Goal: Task Accomplishment & Management: Manage account settings

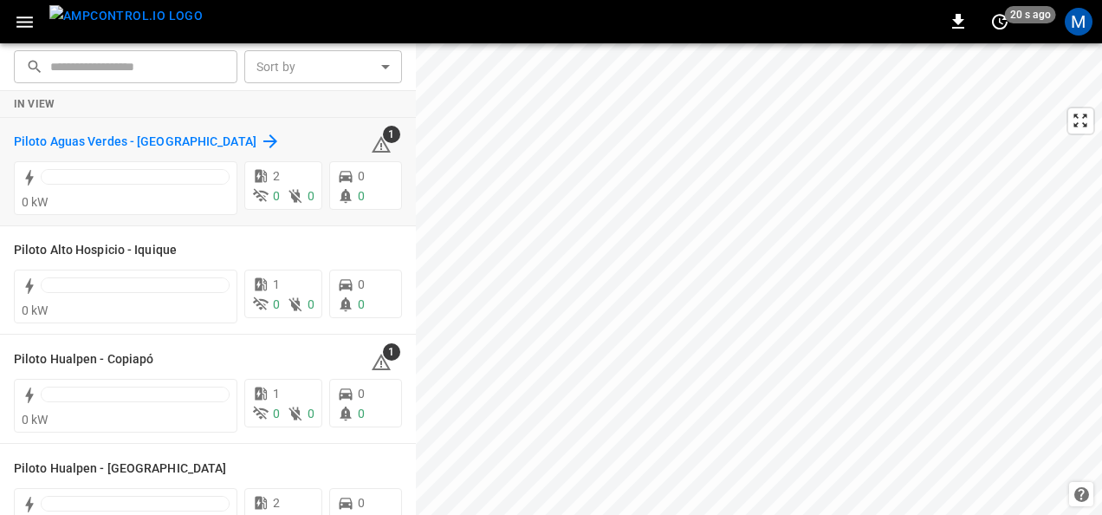
click at [192, 133] on h6 "Piloto Aguas Verdes - [GEOGRAPHIC_DATA]" at bounding box center [135, 142] width 243 height 19
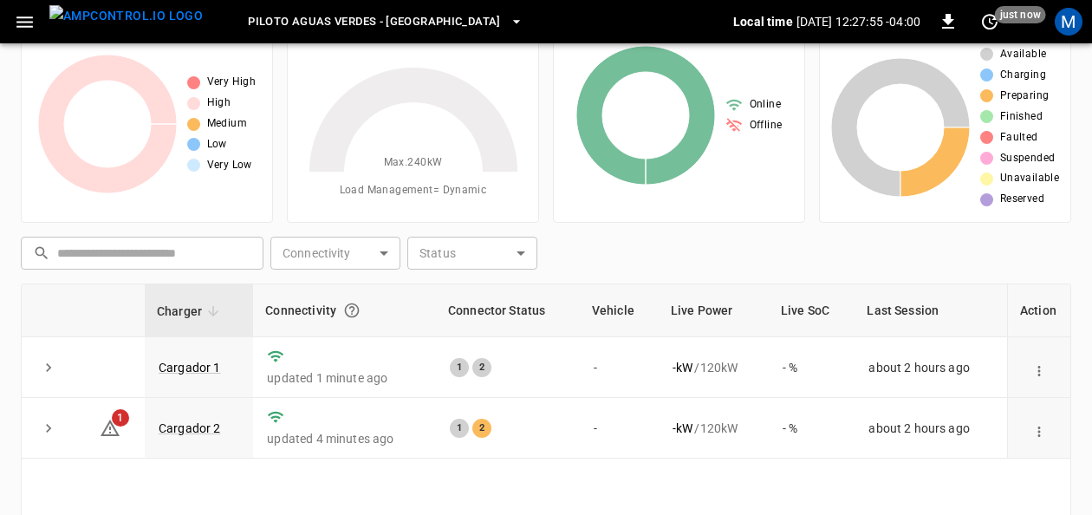
scroll to position [87, 0]
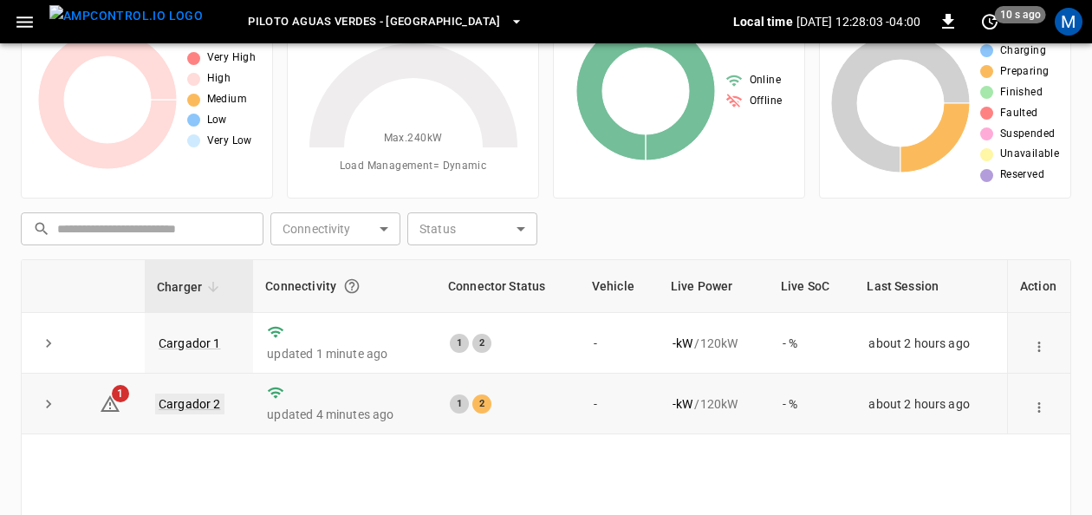
click at [210, 400] on link "Cargador 2" at bounding box center [189, 403] width 69 height 21
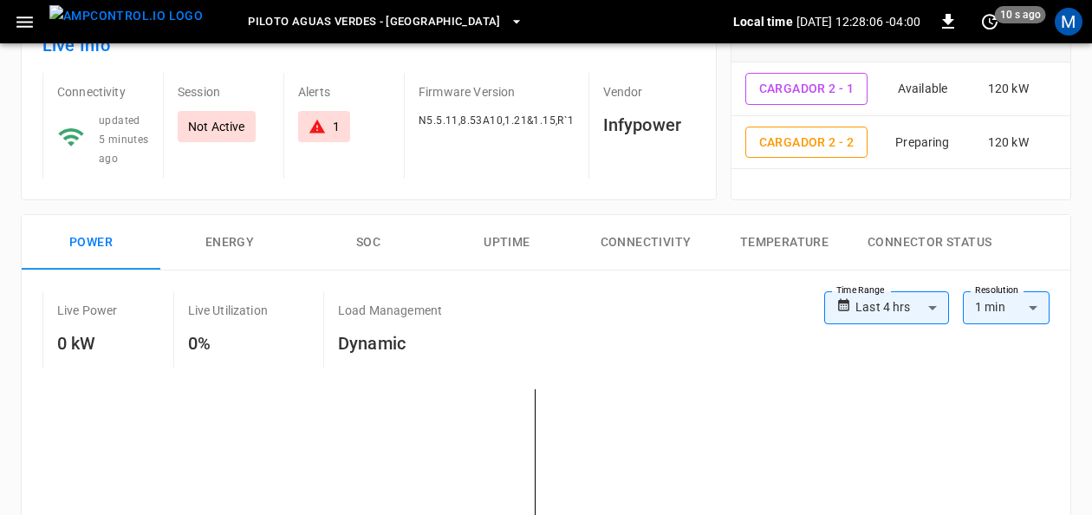
scroll to position [87, 0]
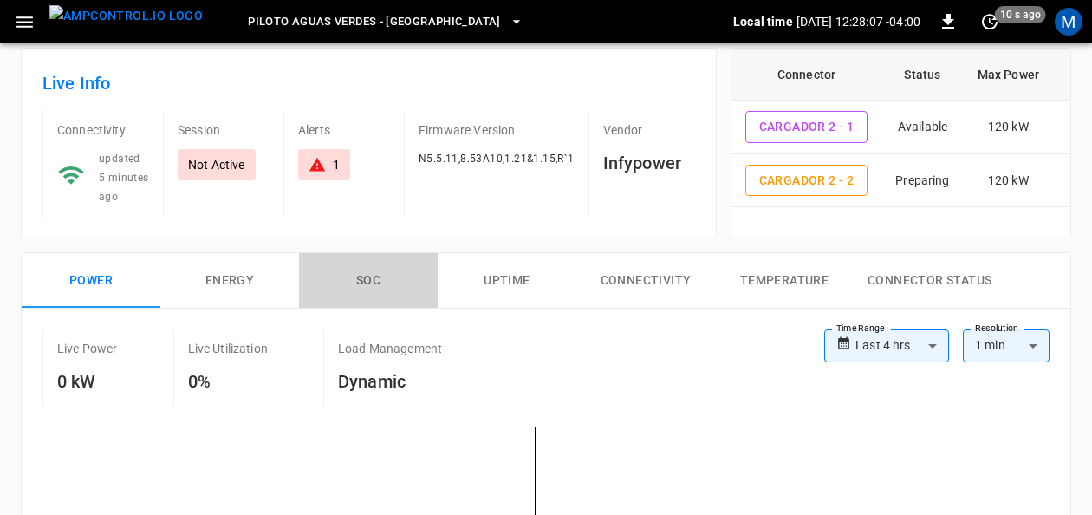
click at [353, 275] on button "SOC" at bounding box center [368, 280] width 139 height 55
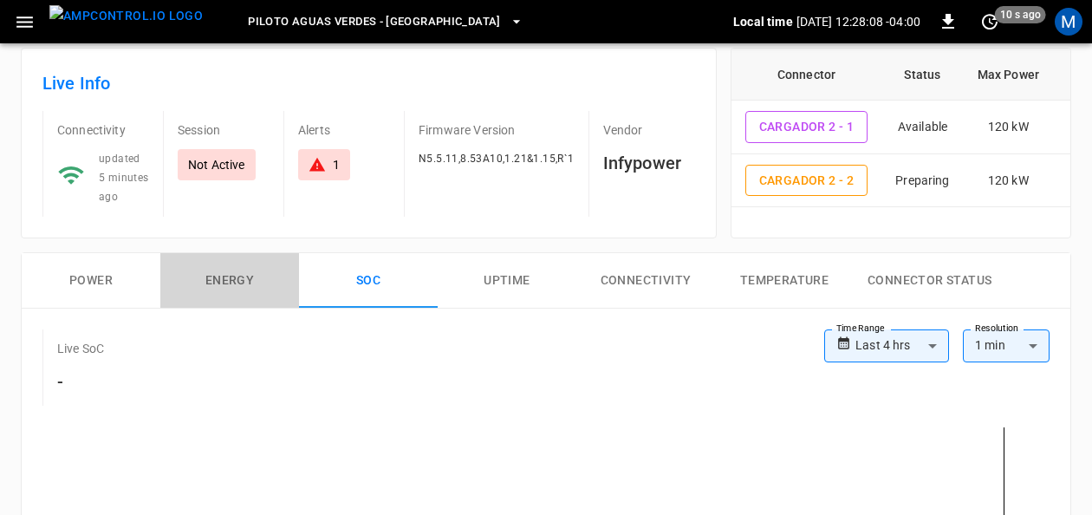
click at [248, 279] on button "Energy" at bounding box center [229, 280] width 139 height 55
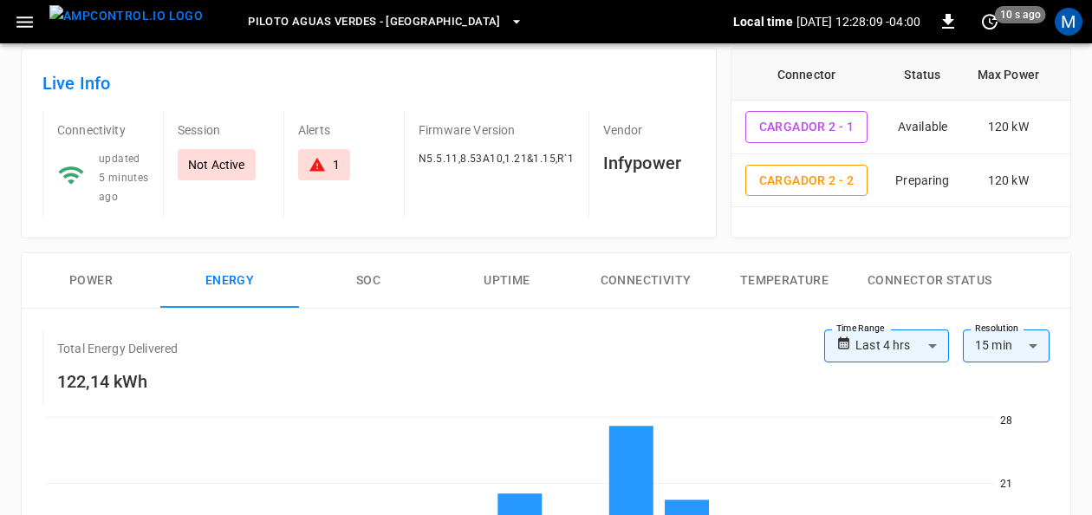
click at [110, 276] on button "Power" at bounding box center [91, 280] width 139 height 55
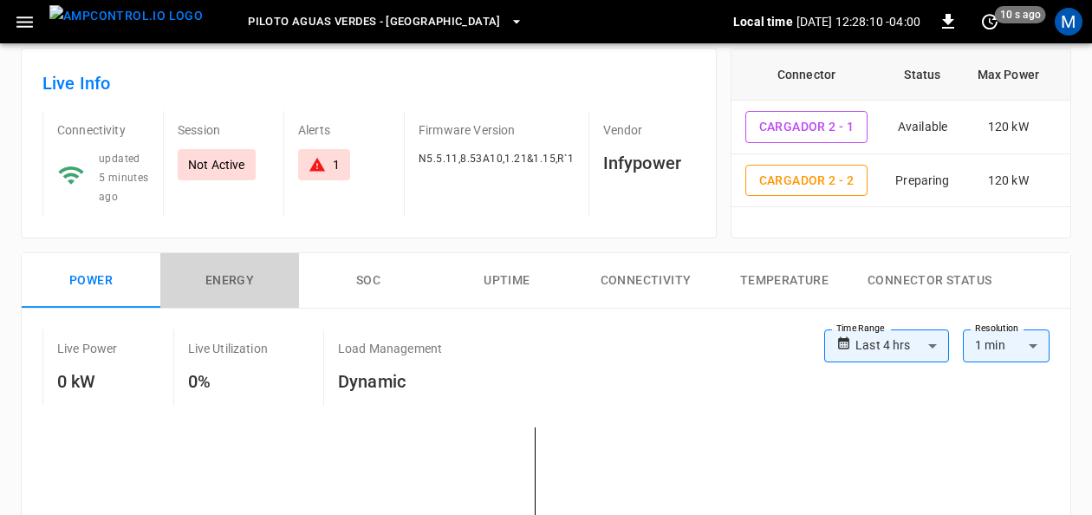
click at [256, 268] on button "Energy" at bounding box center [229, 280] width 139 height 55
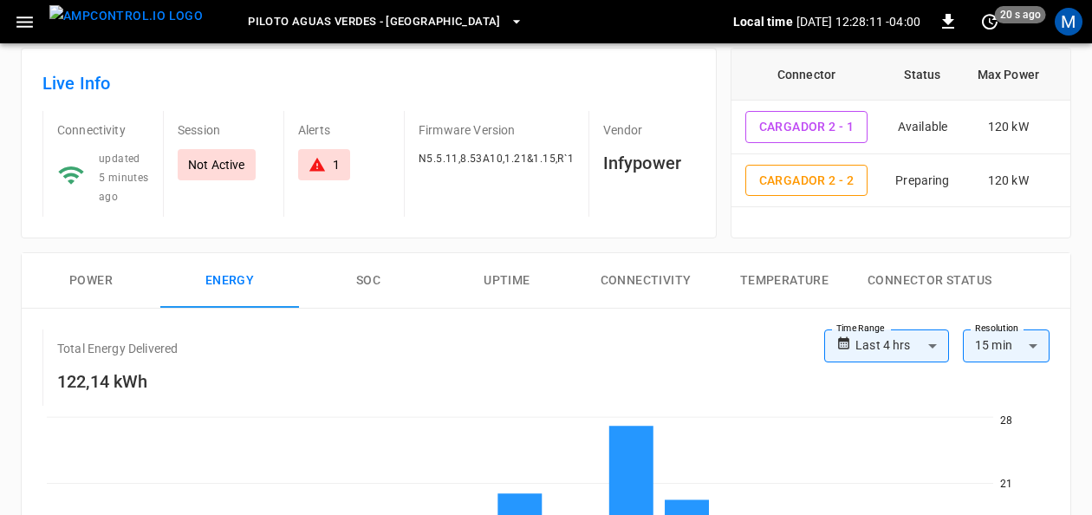
click at [114, 281] on button "Power" at bounding box center [91, 280] width 139 height 55
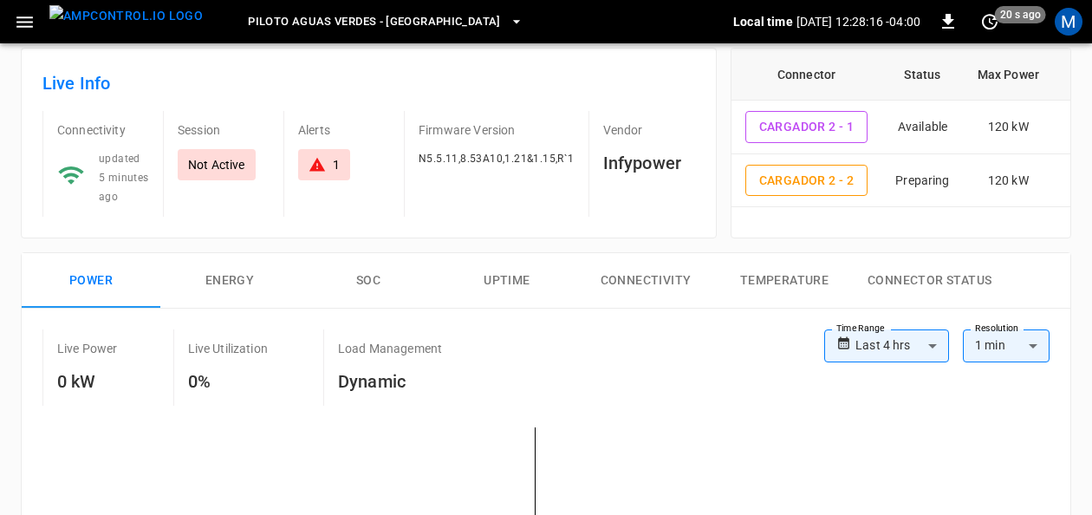
scroll to position [0, 0]
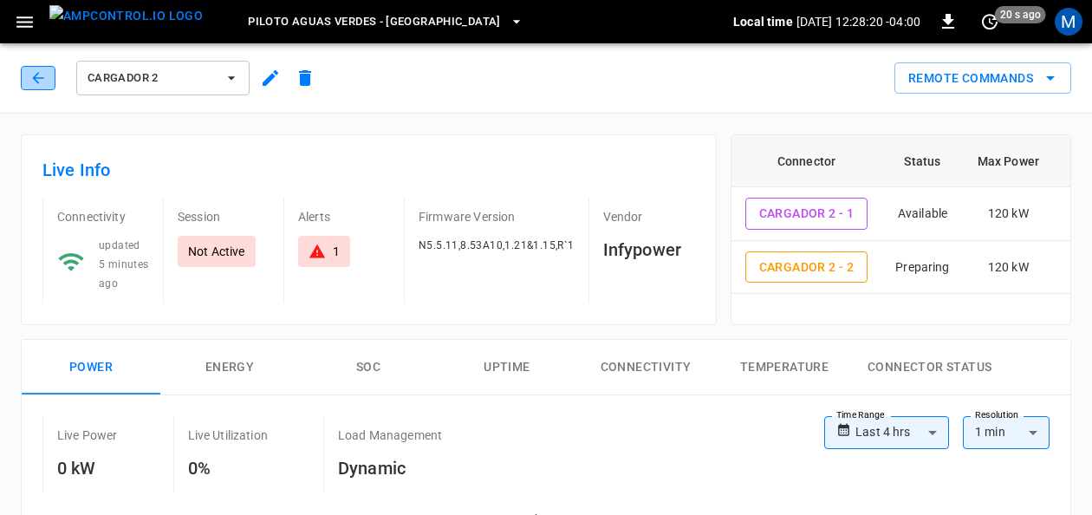
click at [33, 69] on icon "button" at bounding box center [37, 77] width 17 height 17
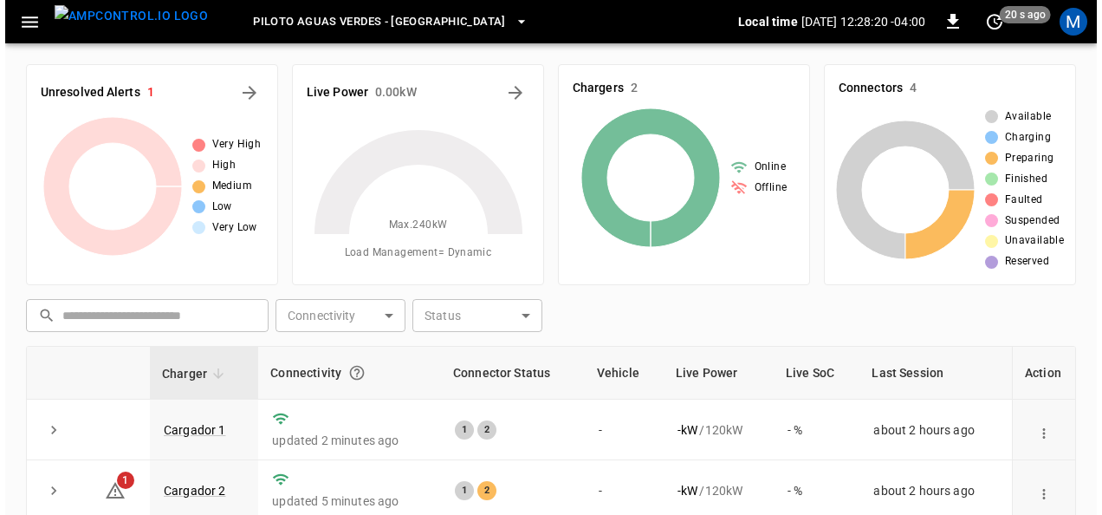
scroll to position [87, 0]
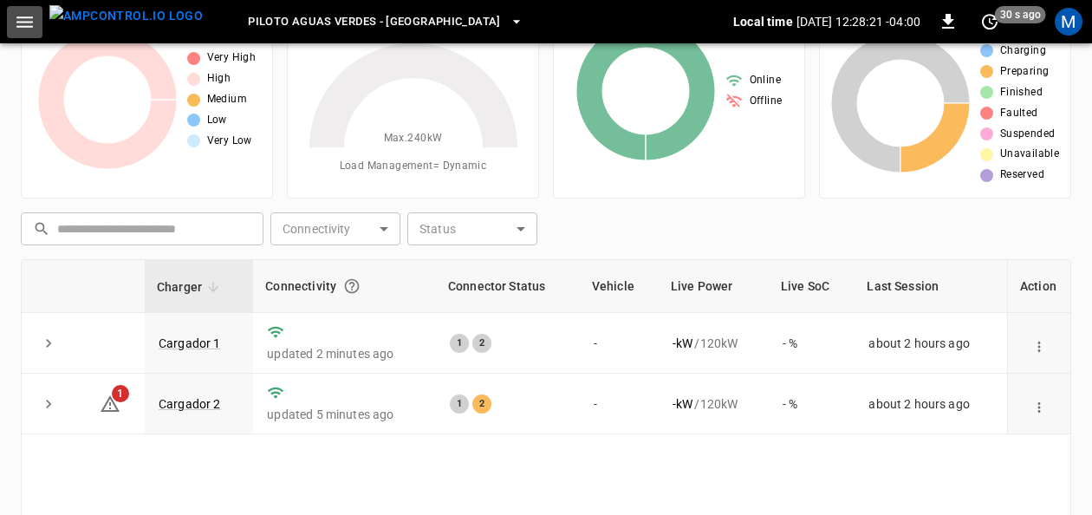
click at [31, 22] on icon "button" at bounding box center [24, 21] width 16 height 11
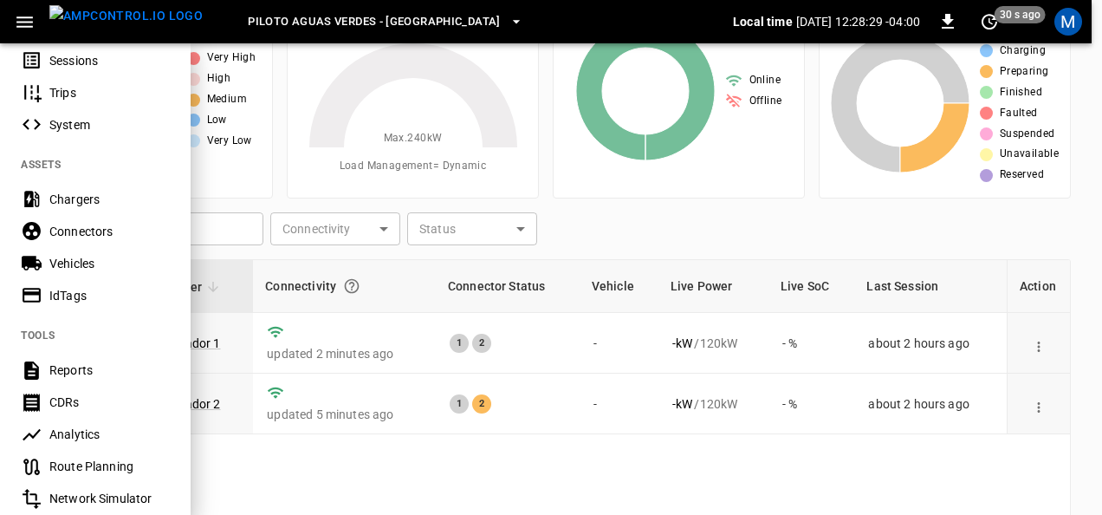
scroll to position [358, 0]
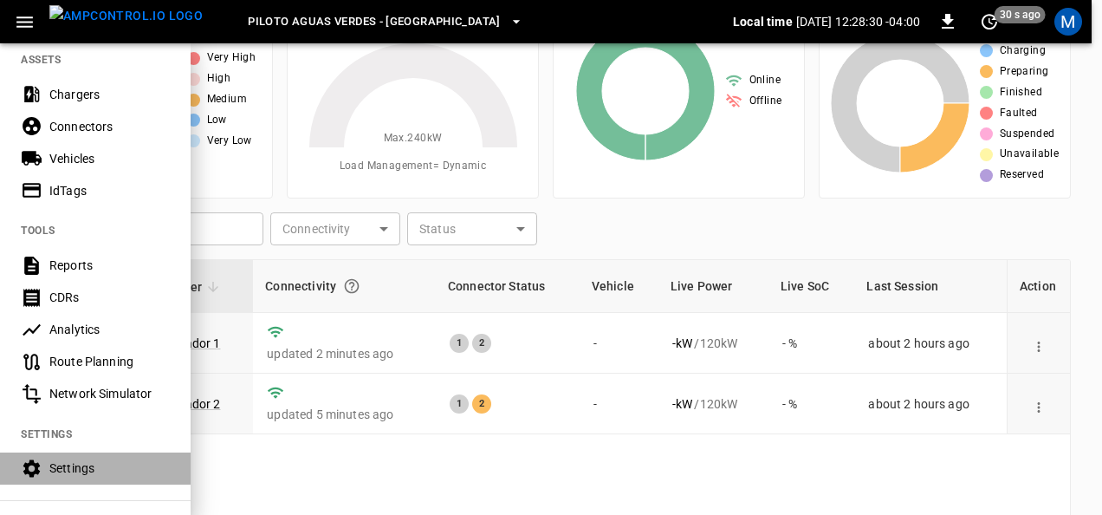
click at [94, 459] on div "Settings" at bounding box center [109, 467] width 120 height 17
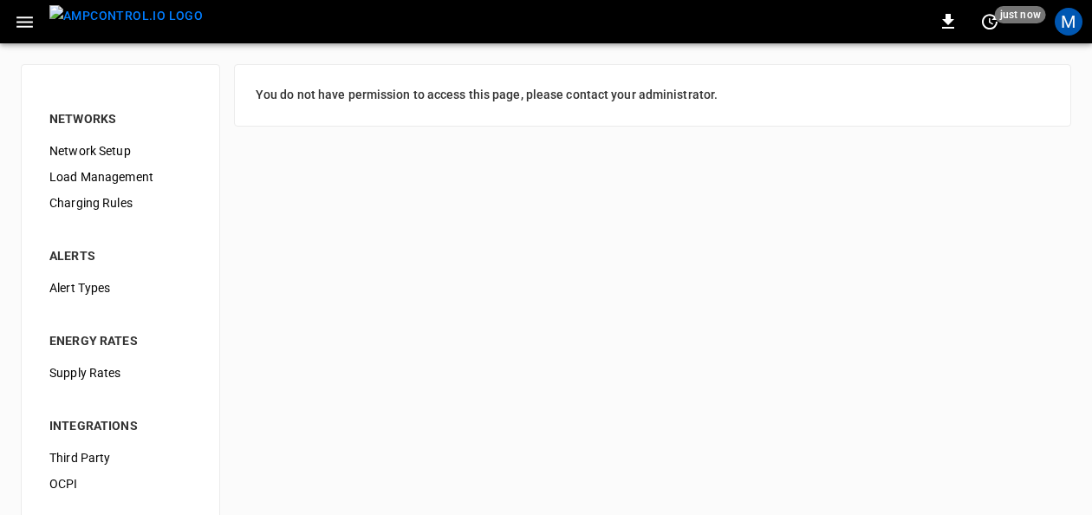
click at [128, 177] on span "Load Management" at bounding box center [120, 177] width 142 height 18
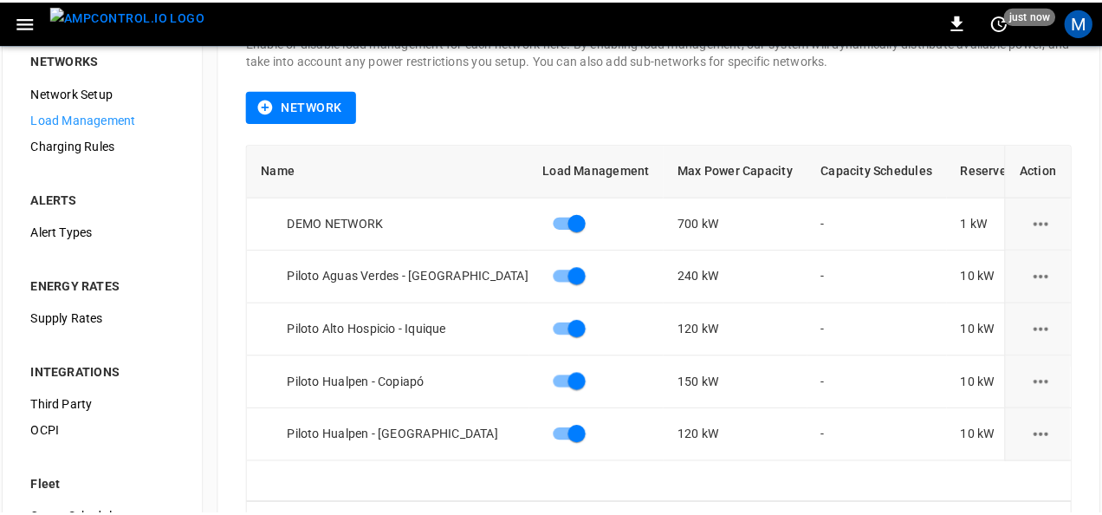
scroll to position [87, 0]
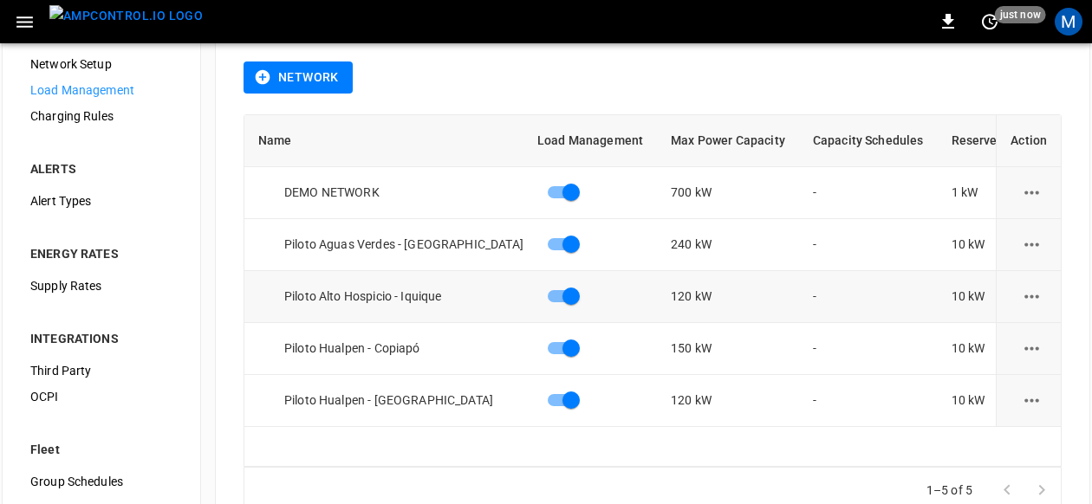
click at [1032, 291] on icon "load management options" at bounding box center [1032, 297] width 22 height 22
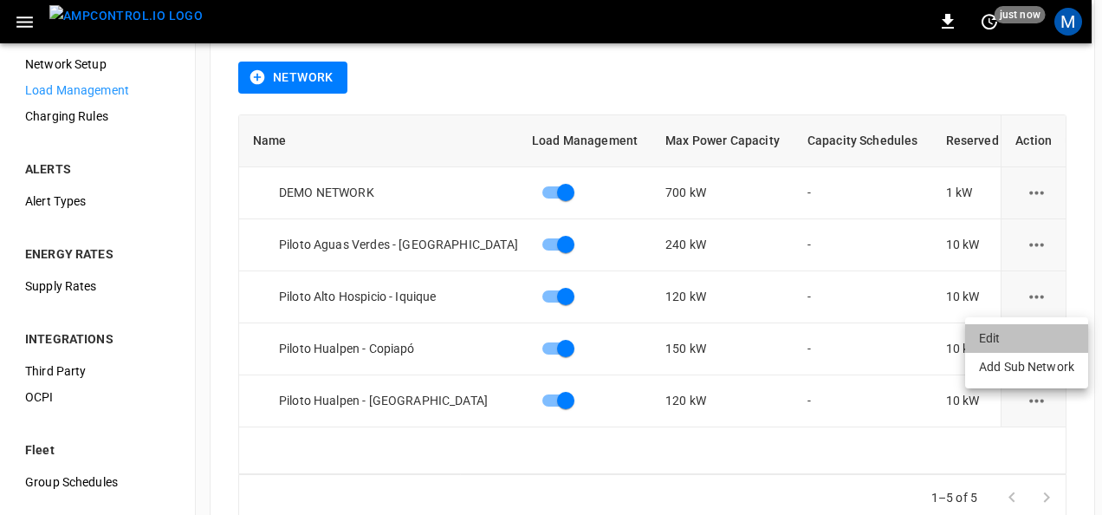
click at [981, 340] on li "Edit" at bounding box center [1026, 338] width 123 height 29
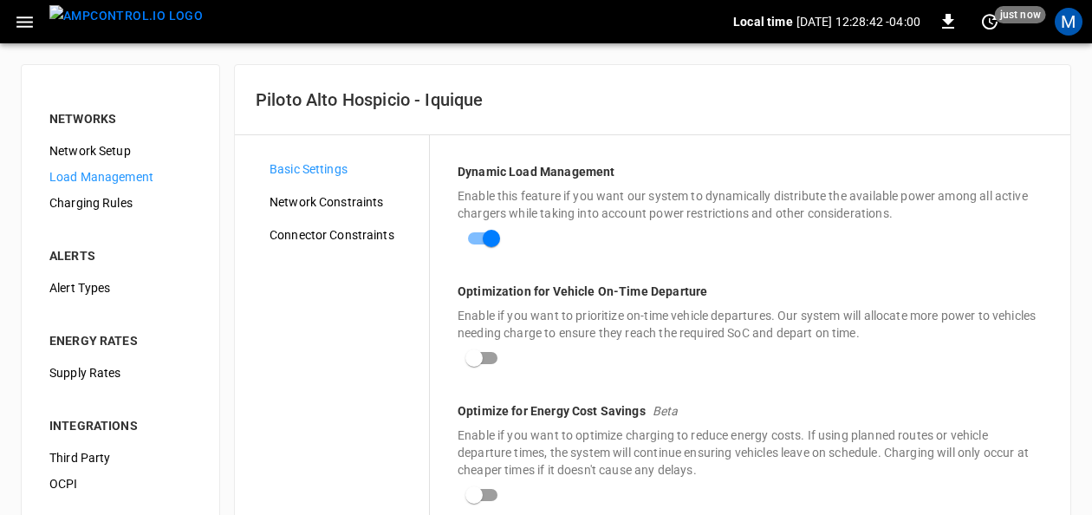
click at [318, 195] on span "Network Constraints" at bounding box center [342, 202] width 146 height 18
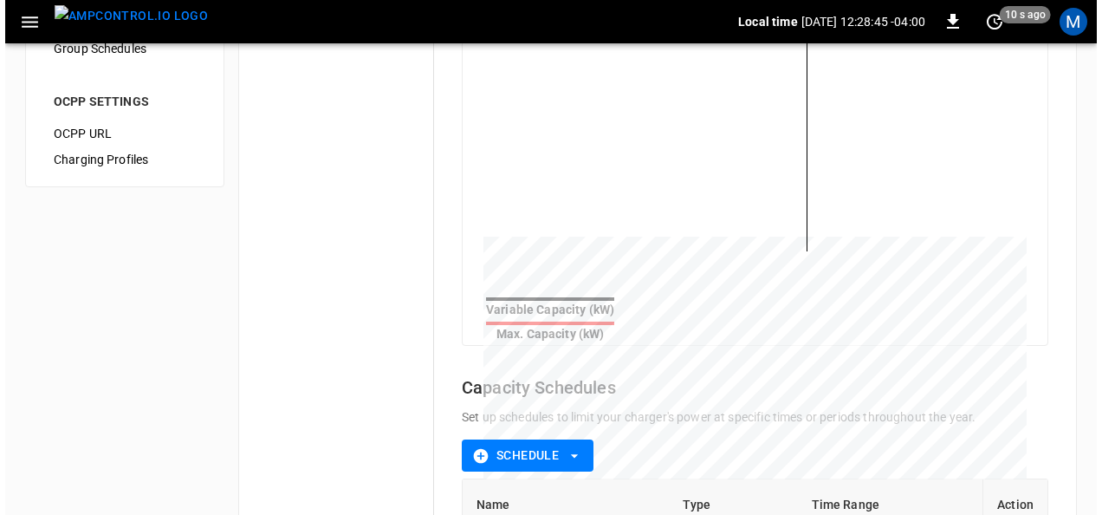
scroll to position [747, 0]
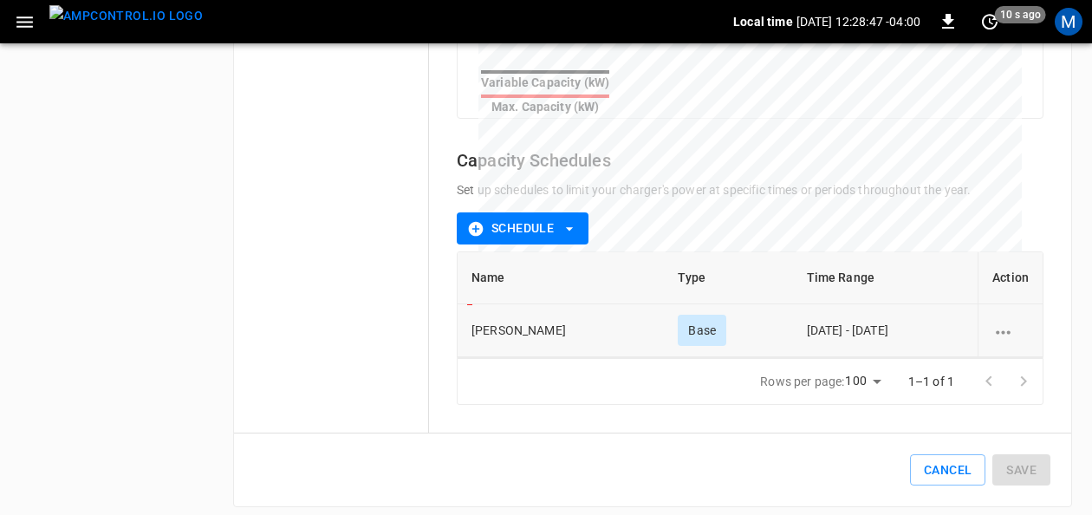
click at [1007, 330] on icon "schedule options" at bounding box center [1002, 331] width 15 height 3
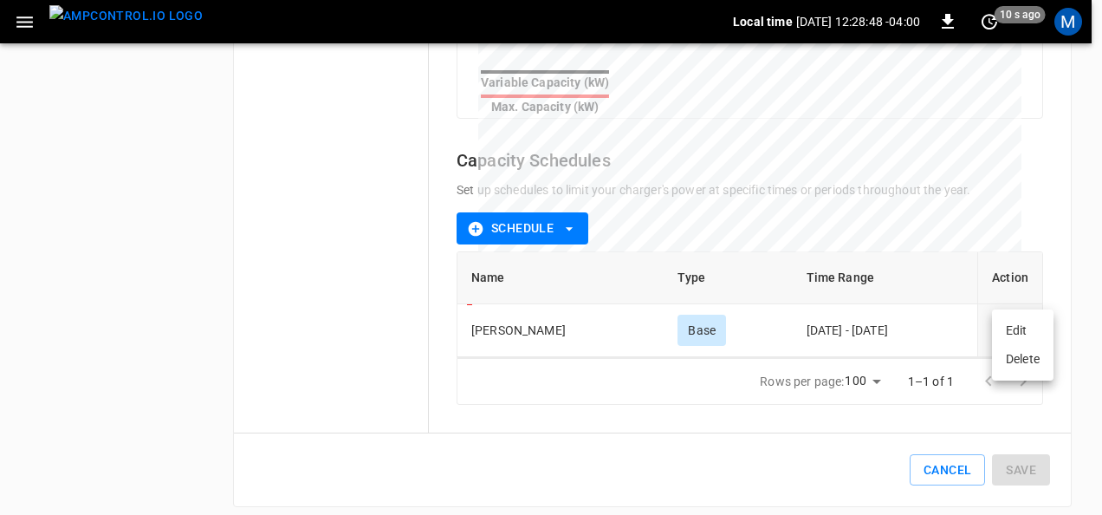
click at [999, 334] on li "Edit" at bounding box center [1023, 330] width 62 height 29
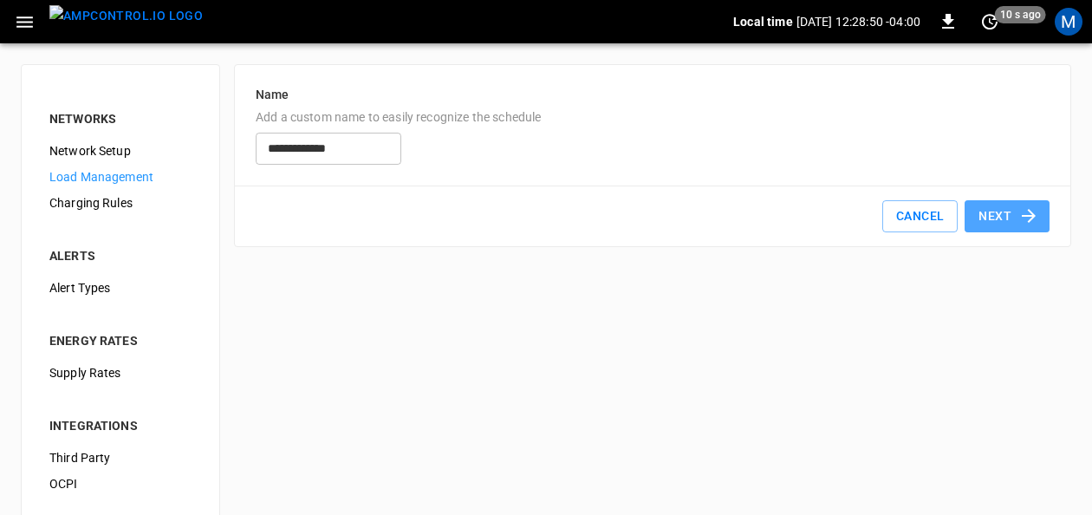
click at [989, 218] on button "Next" at bounding box center [1006, 216] width 85 height 32
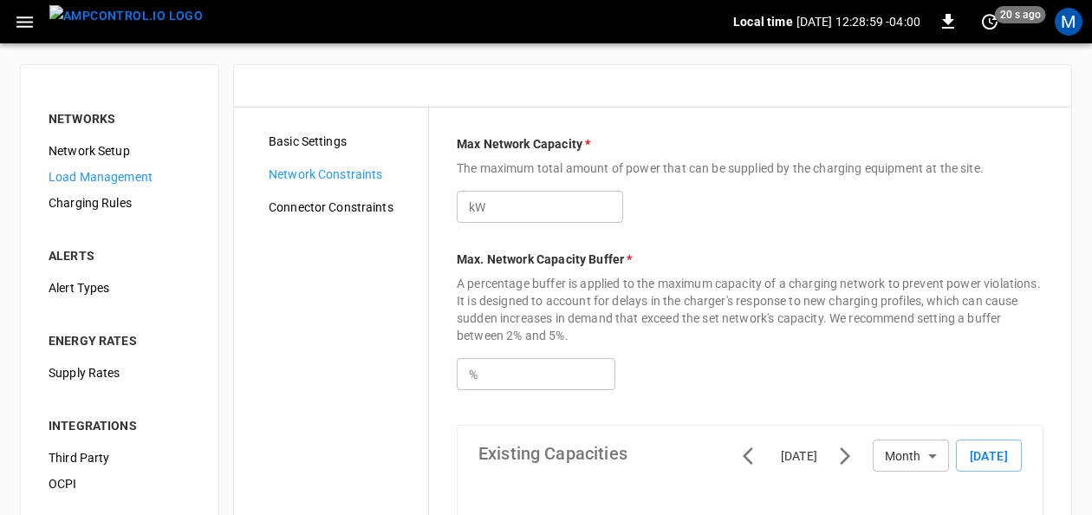
scroll to position [679, 0]
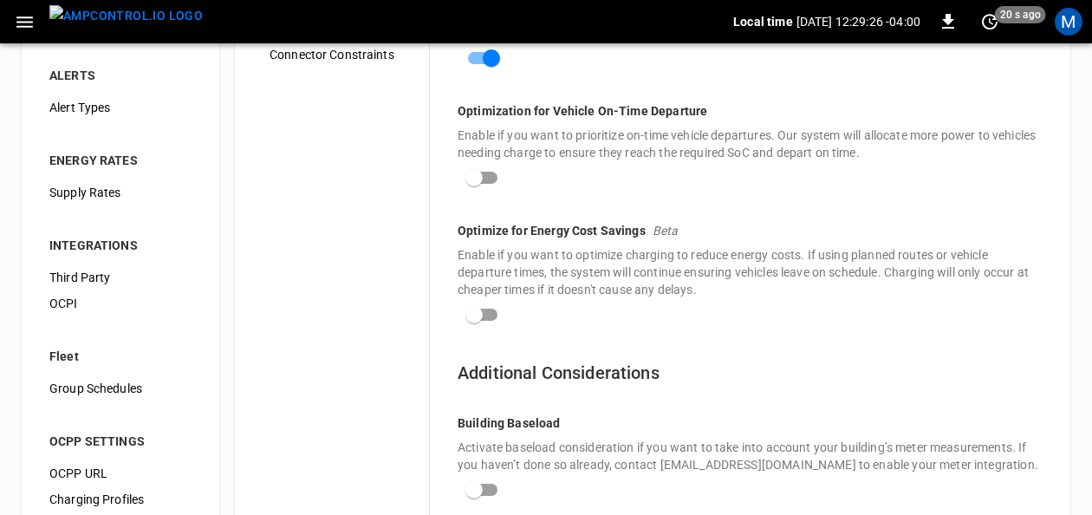
scroll to position [53, 0]
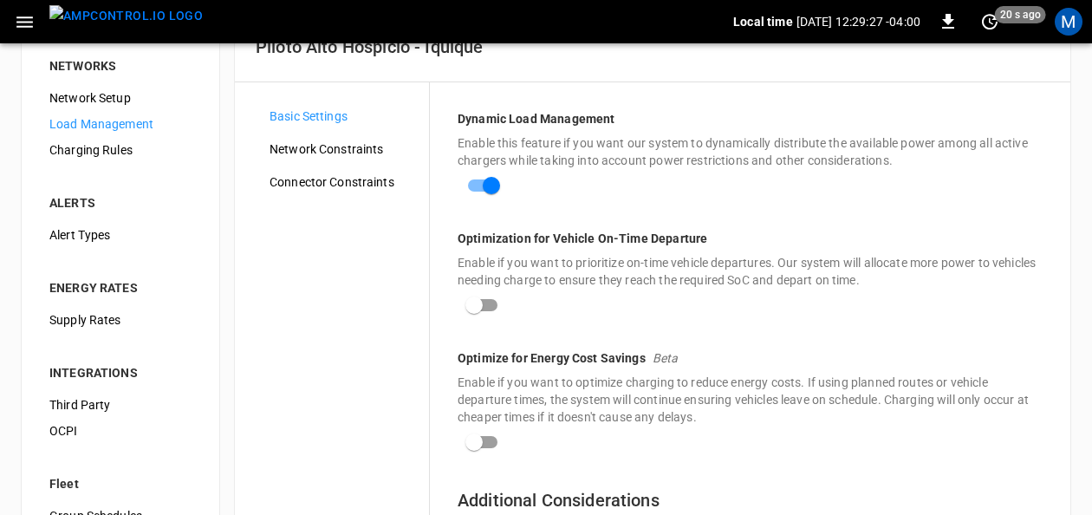
click at [311, 146] on span "Network Constraints" at bounding box center [342, 149] width 146 height 18
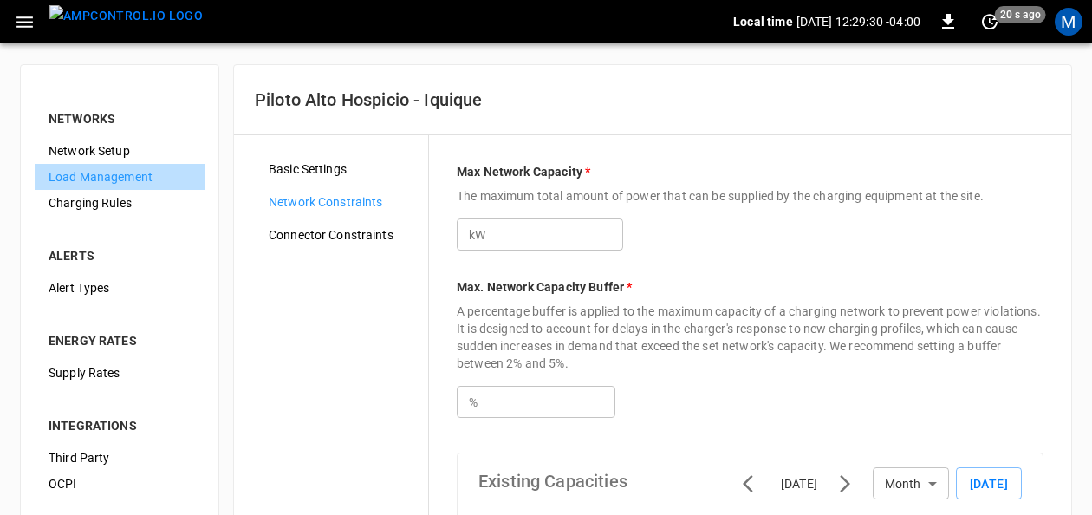
click at [121, 178] on span "Load Management" at bounding box center [120, 177] width 142 height 18
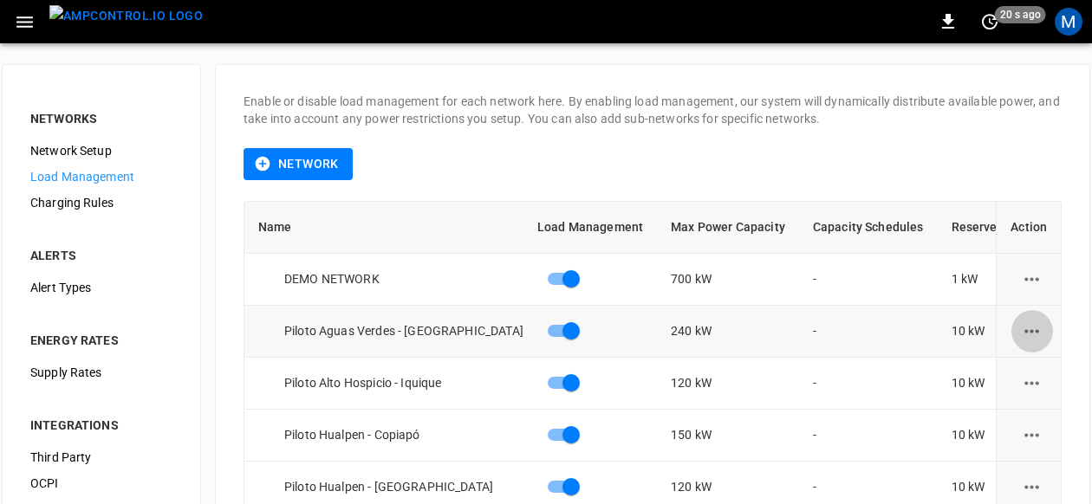
click at [1039, 331] on icon "load management options" at bounding box center [1031, 330] width 15 height 3
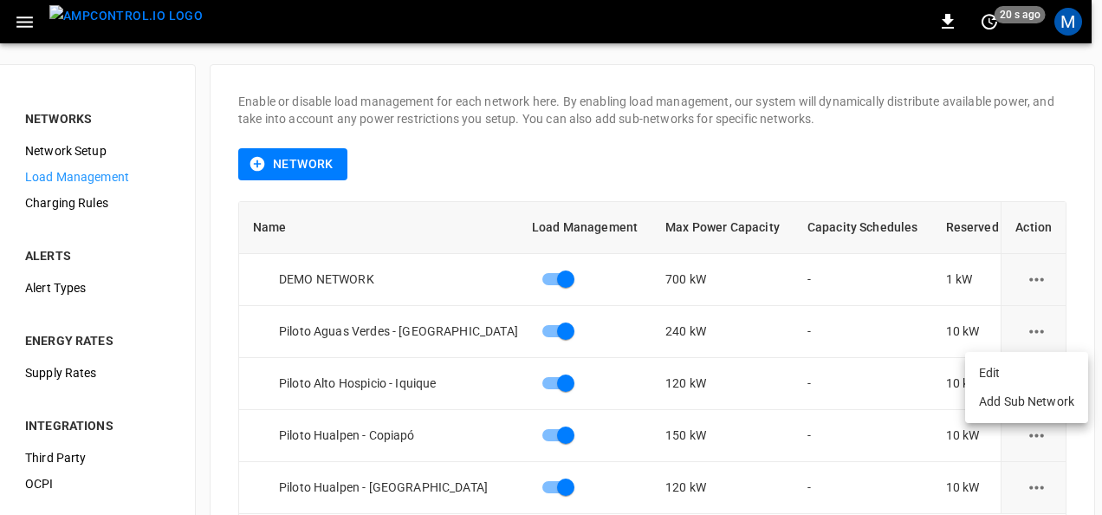
click at [1008, 366] on li "Edit" at bounding box center [1026, 373] width 123 height 29
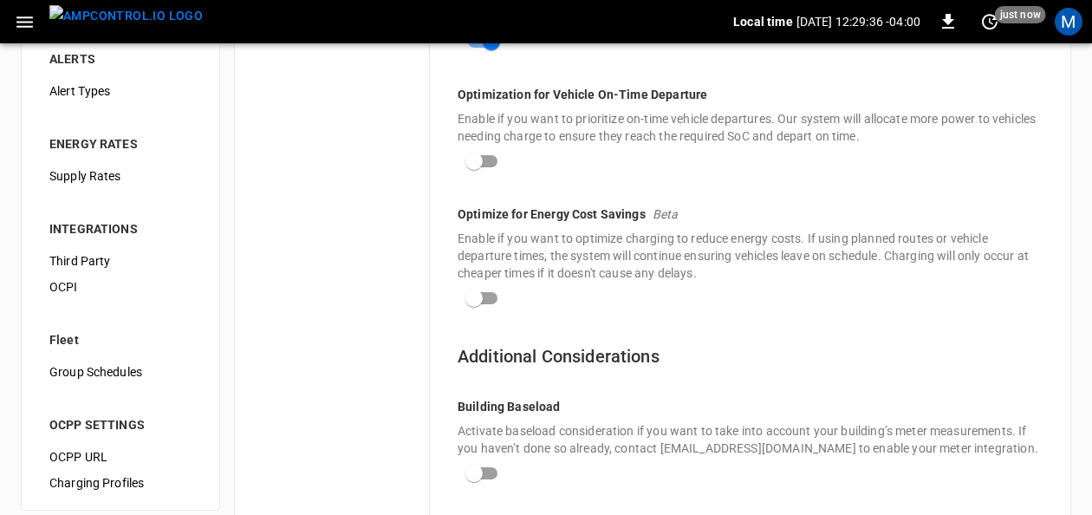
scroll to position [87, 0]
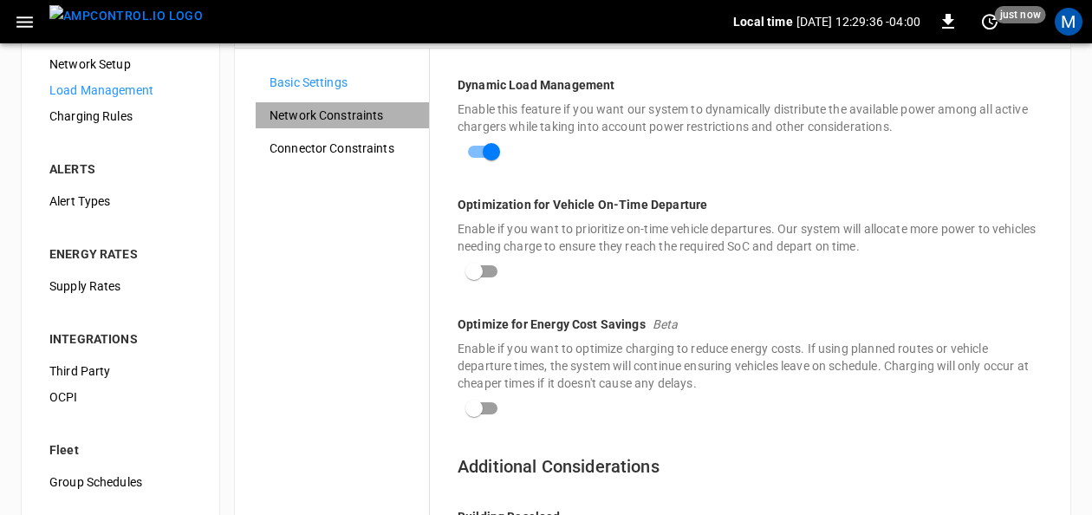
click at [345, 113] on span "Network Constraints" at bounding box center [342, 116] width 146 height 18
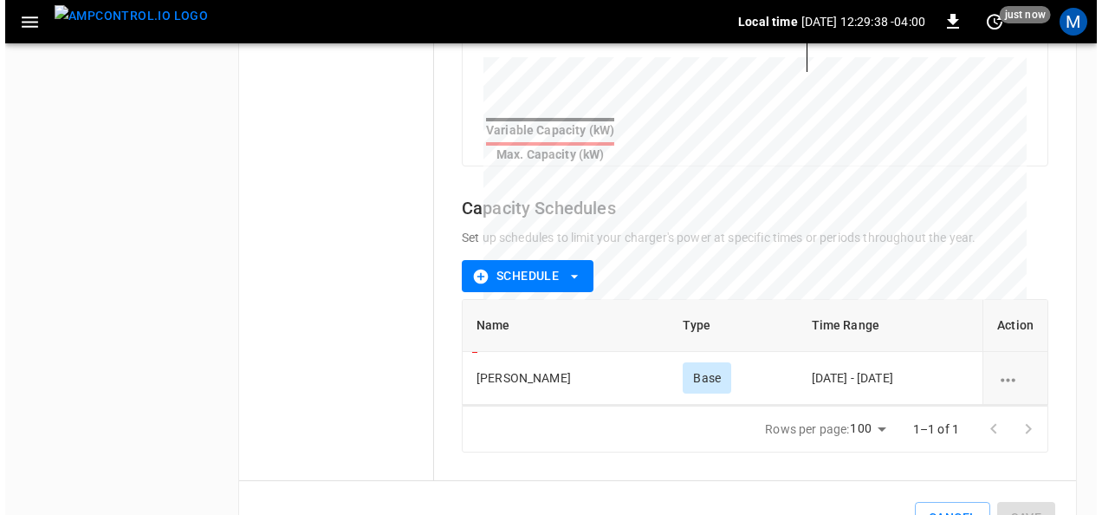
scroll to position [747, 0]
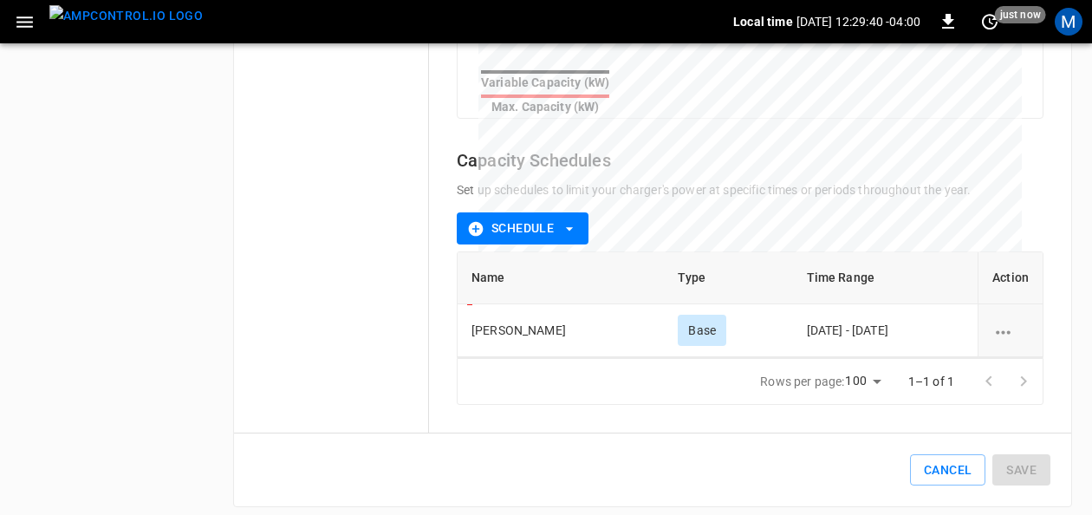
click at [999, 323] on icon "schedule options" at bounding box center [1003, 332] width 22 height 22
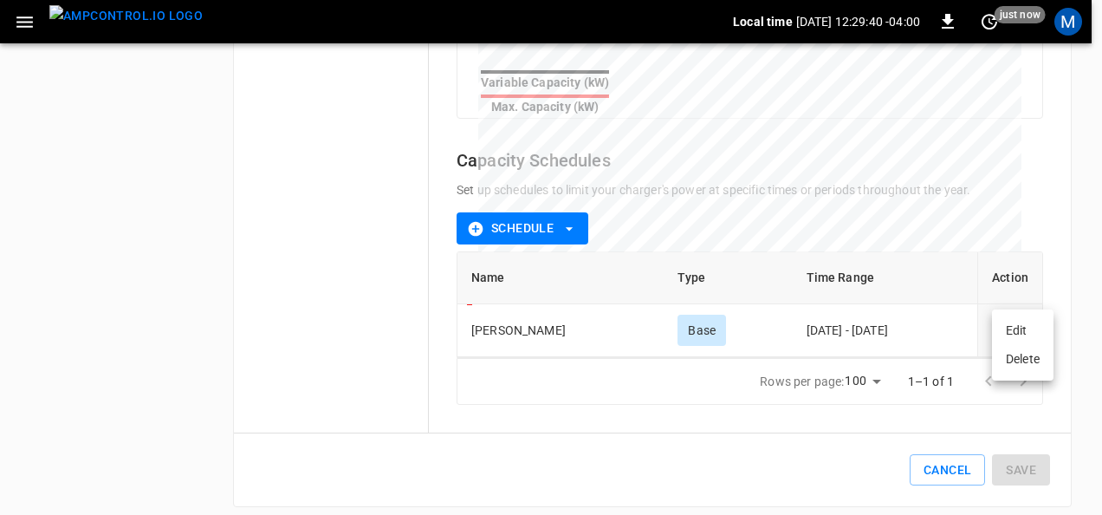
click at [1017, 331] on li "Edit" at bounding box center [1023, 330] width 62 height 29
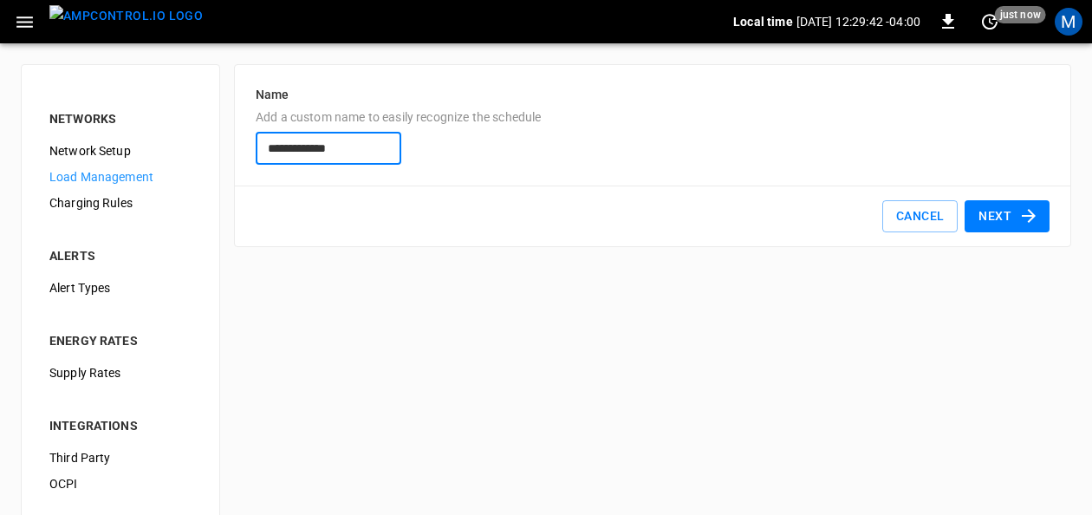
click at [1021, 218] on icon "button" at bounding box center [1028, 215] width 21 height 21
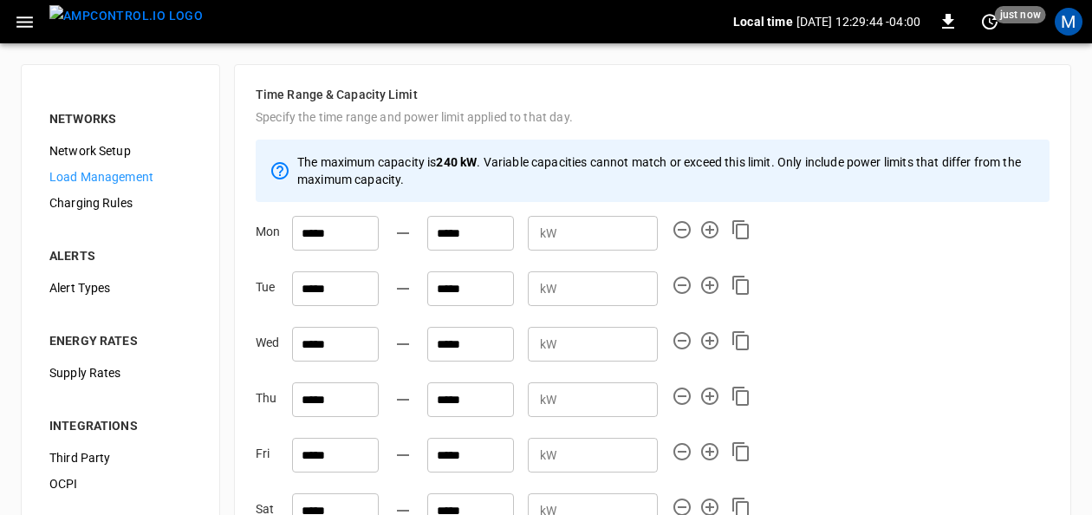
click at [88, 152] on span "Network Setup" at bounding box center [120, 151] width 142 height 18
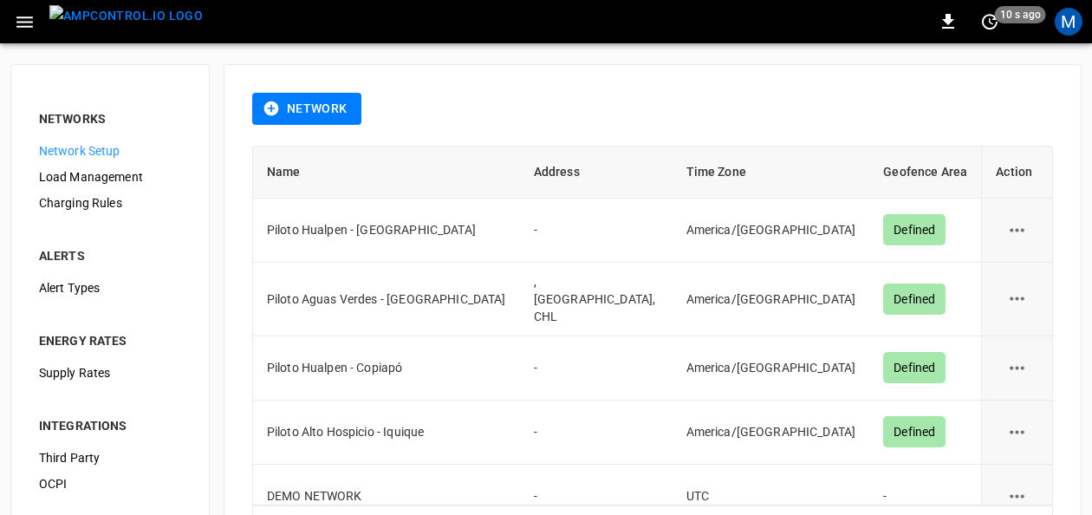
click at [24, 26] on icon "button" at bounding box center [24, 21] width 16 height 11
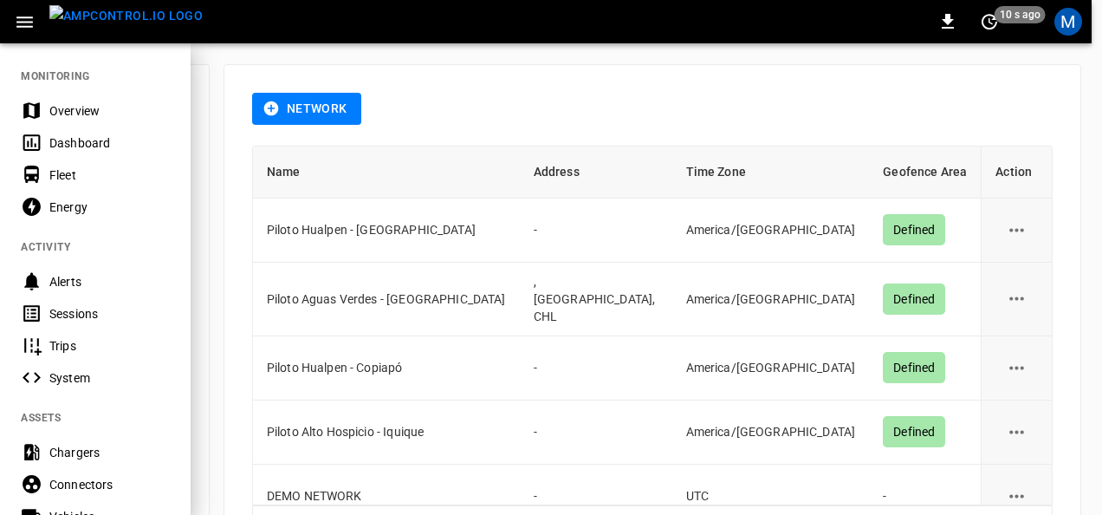
drag, startPoint x: 75, startPoint y: 99, endPoint x: 579, endPoint y: 111, distance: 504.3
click at [75, 99] on div "Overview" at bounding box center [95, 110] width 191 height 32
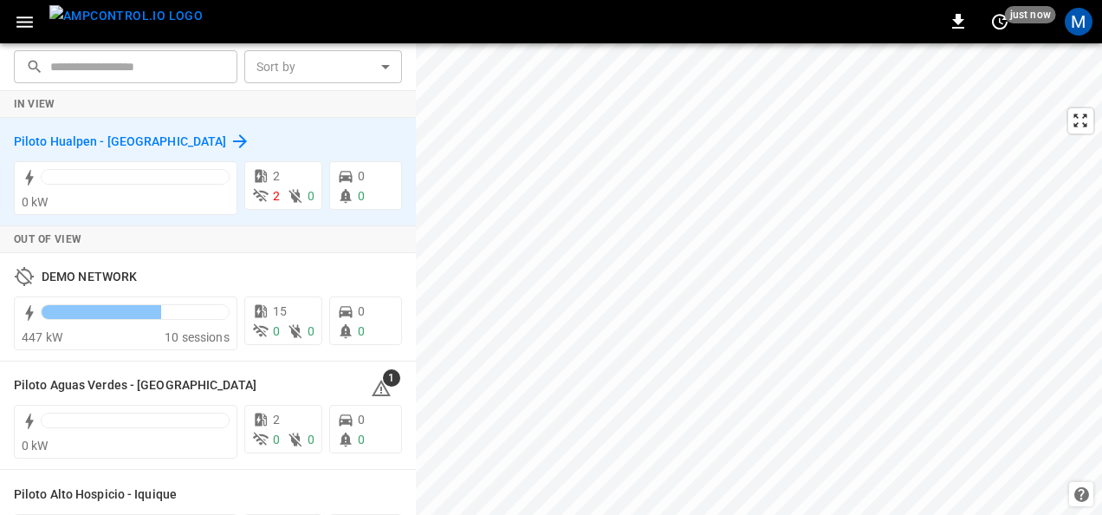
click at [49, 135] on h6 "Piloto Hualpen - [GEOGRAPHIC_DATA]" at bounding box center [120, 142] width 212 height 19
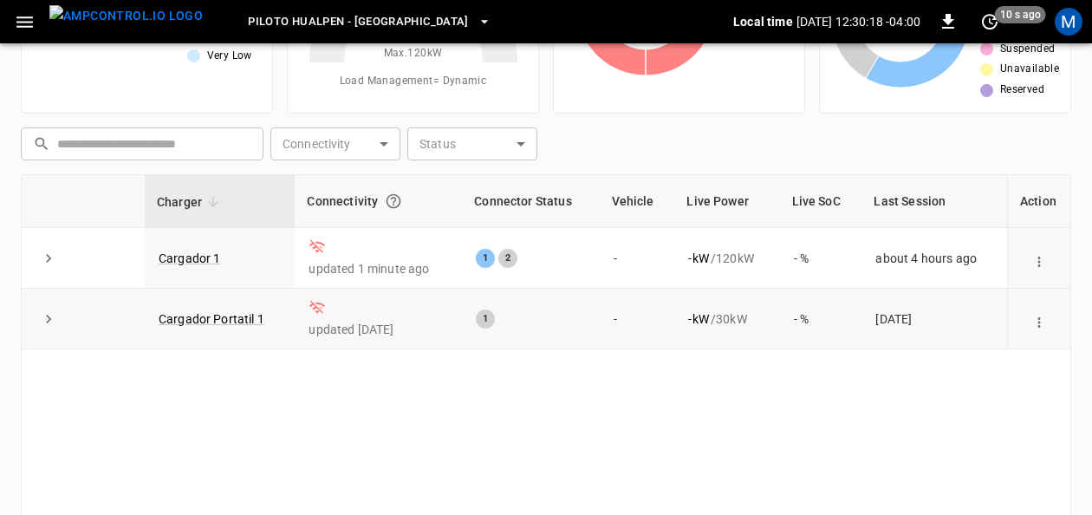
scroll to position [173, 0]
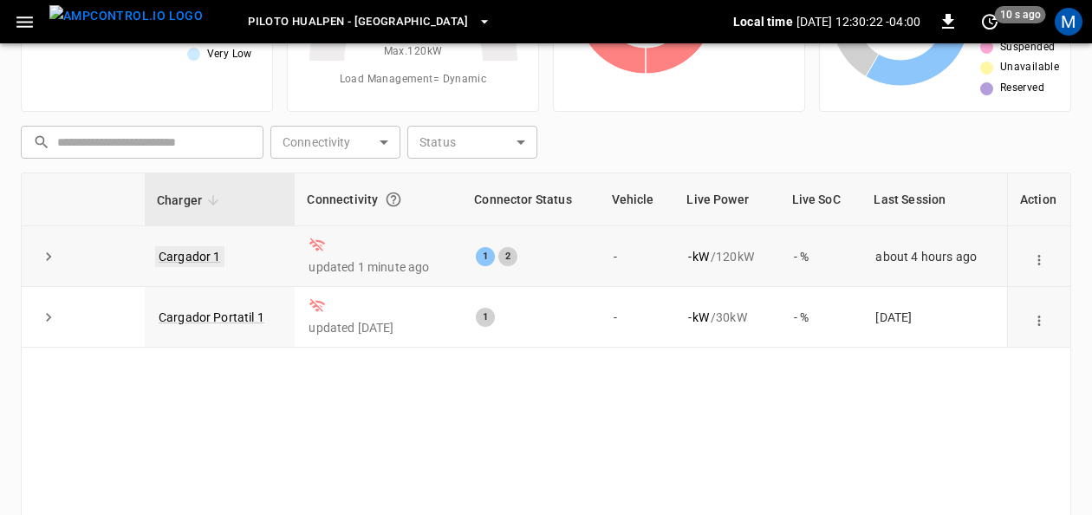
click at [198, 253] on link "Cargador 1" at bounding box center [189, 256] width 69 height 21
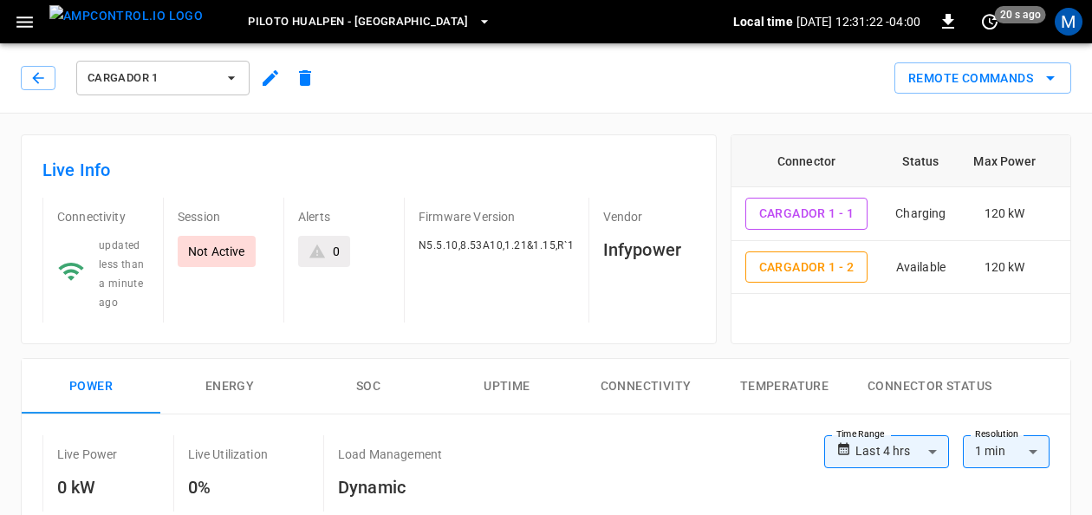
click at [33, 16] on icon "button" at bounding box center [25, 22] width 22 height 22
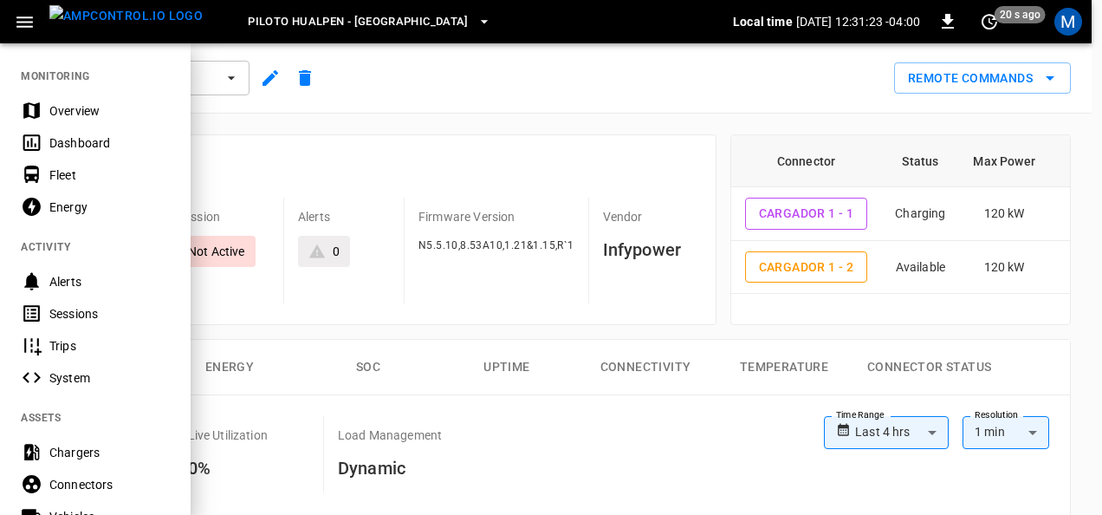
click at [88, 117] on div "Overview" at bounding box center [109, 110] width 120 height 17
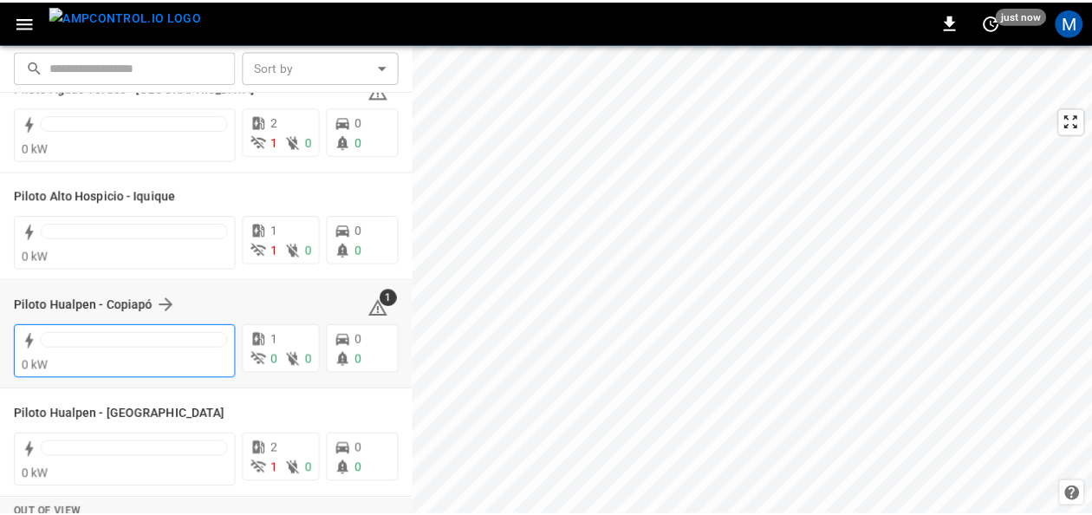
scroll to position [173, 0]
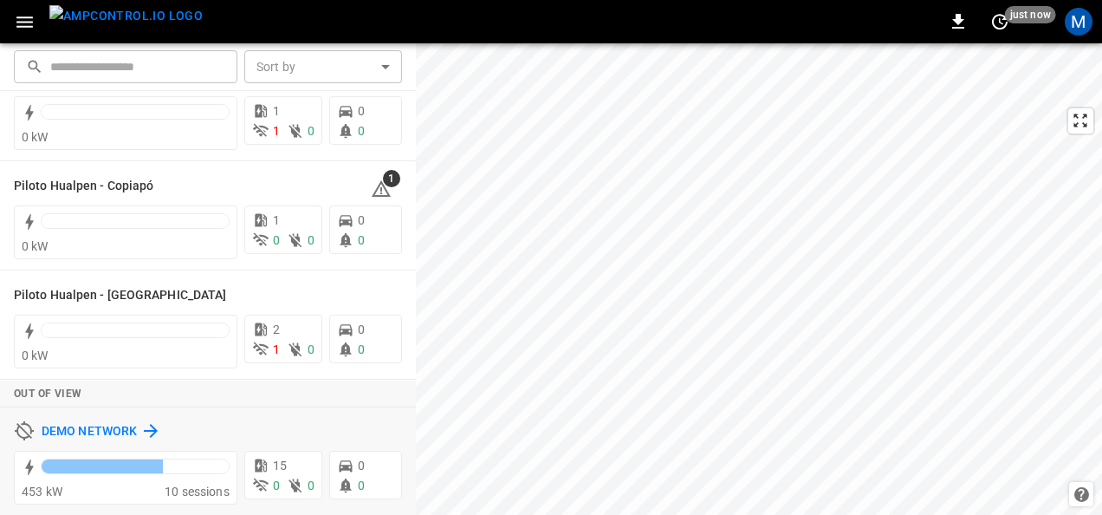
click at [47, 428] on h6 "DEMO NETWORK" at bounding box center [89, 431] width 95 height 19
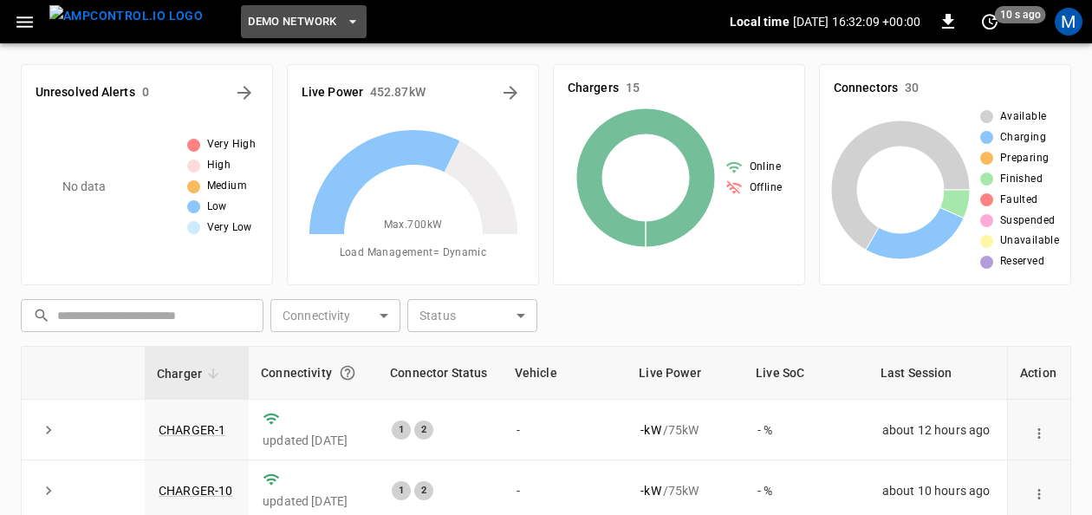
click at [301, 29] on span "DEMO NETWORK" at bounding box center [292, 22] width 88 height 20
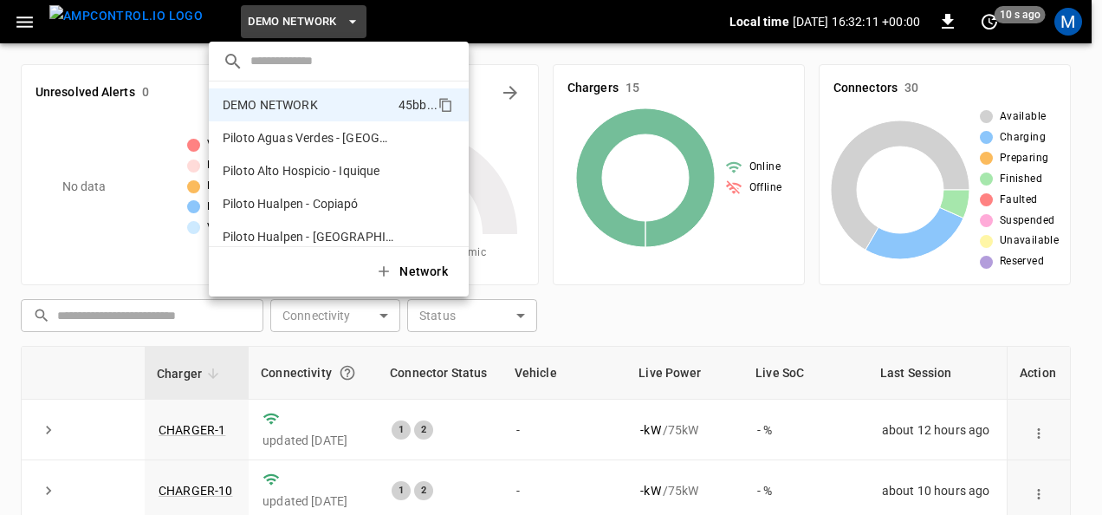
click at [23, 28] on div at bounding box center [551, 257] width 1102 height 515
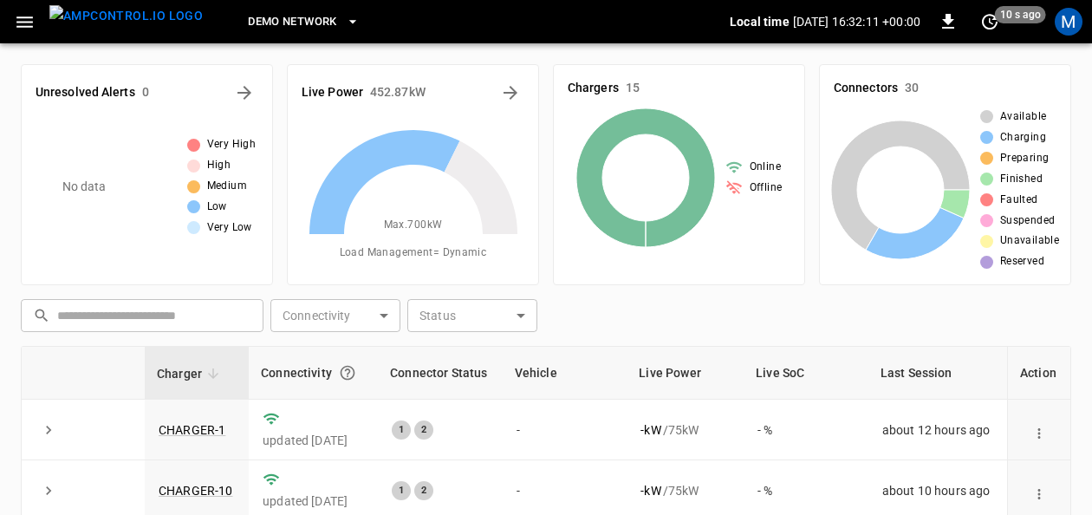
click at [40, 19] on button "button" at bounding box center [25, 22] width 36 height 32
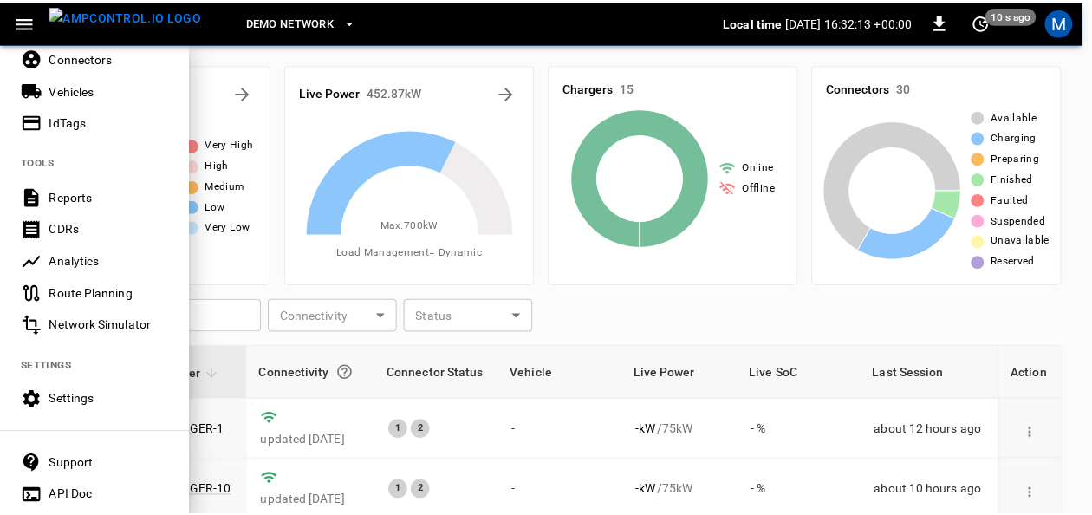
scroll to position [485, 0]
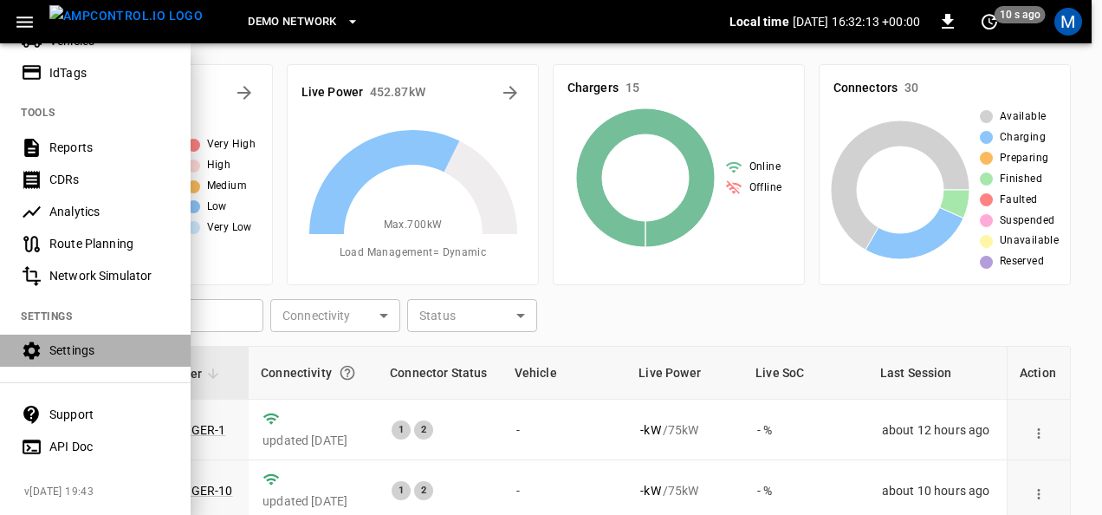
click at [94, 341] on div "Settings" at bounding box center [109, 349] width 120 height 17
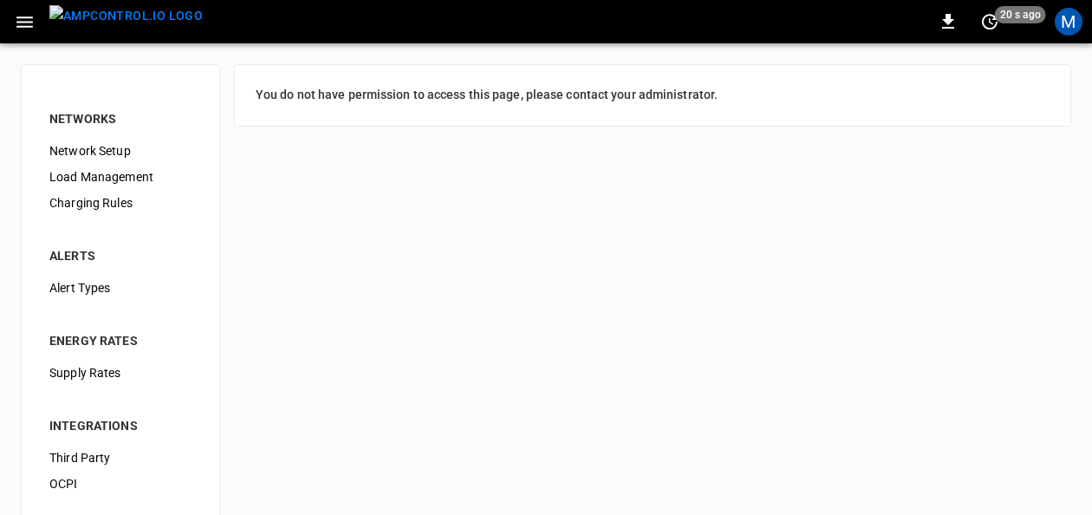
click at [130, 183] on span "Load Management" at bounding box center [120, 177] width 142 height 18
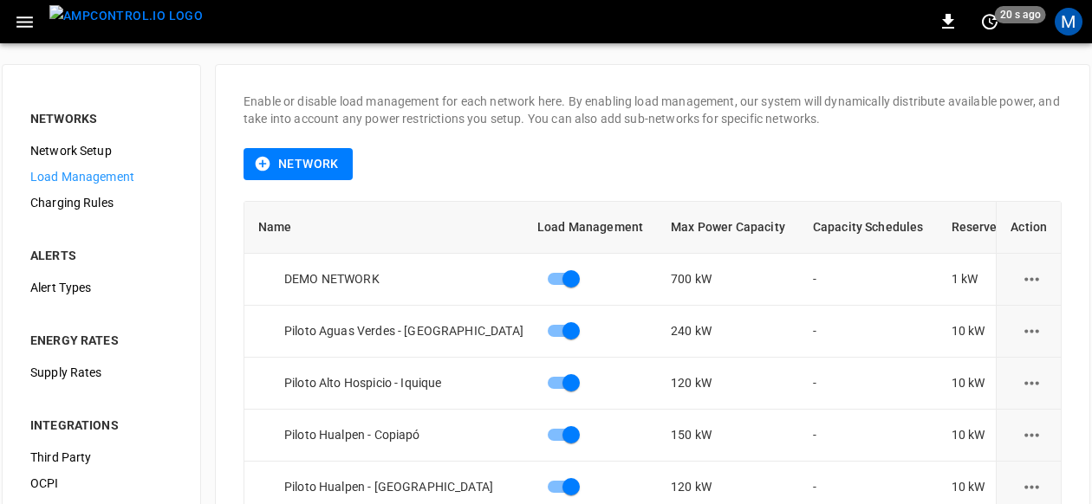
click at [1040, 274] on icon "load management options" at bounding box center [1032, 280] width 22 height 22
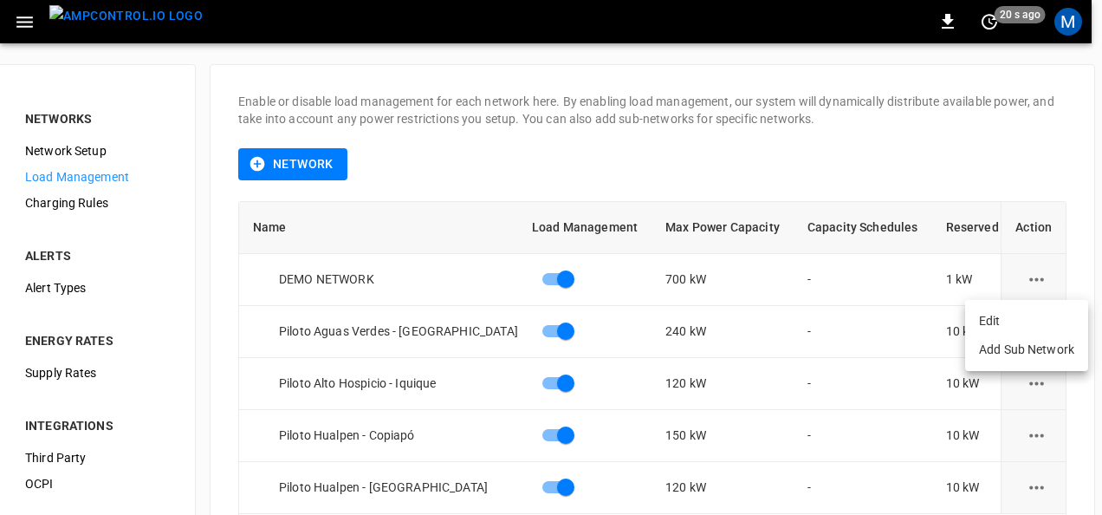
click at [977, 315] on li "Edit" at bounding box center [1026, 321] width 123 height 29
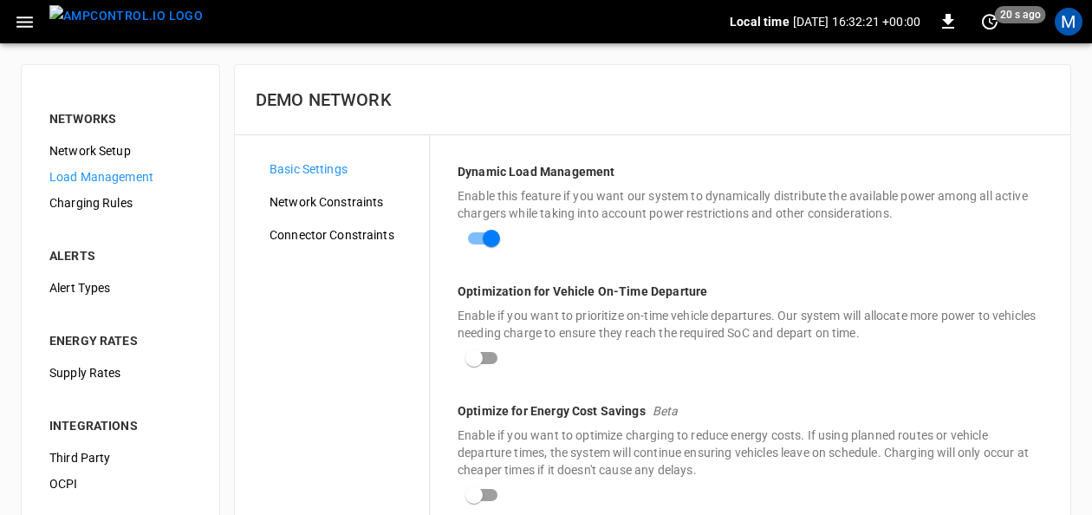
click at [372, 191] on div "Network Constraints" at bounding box center [342, 202] width 173 height 26
